Goal: Navigation & Orientation: Go to known website

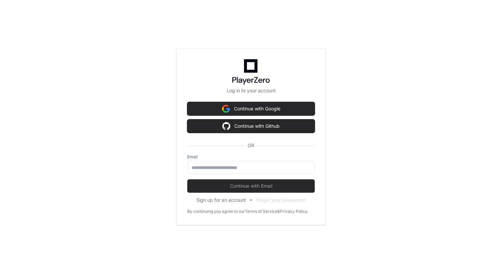
click at [96, 39] on div "Log in to your account Continue with Google Continue with Github OR Email Conti…" at bounding box center [251, 136] width 502 height 273
